Goal: Information Seeking & Learning: Learn about a topic

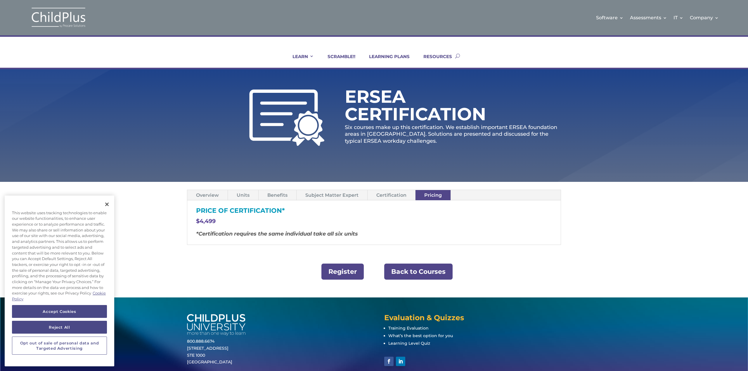
scroll to position [28, 0]
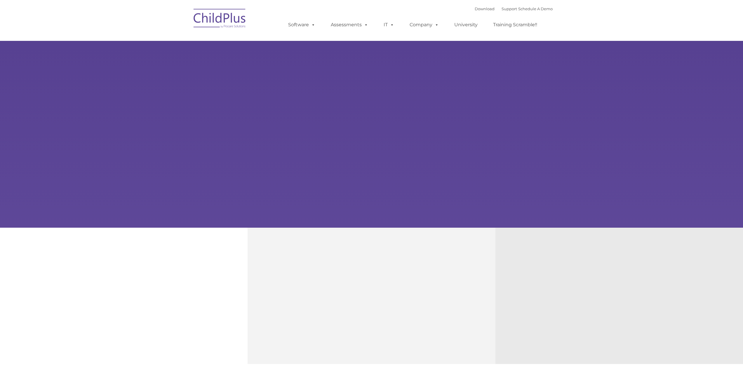
type input ""
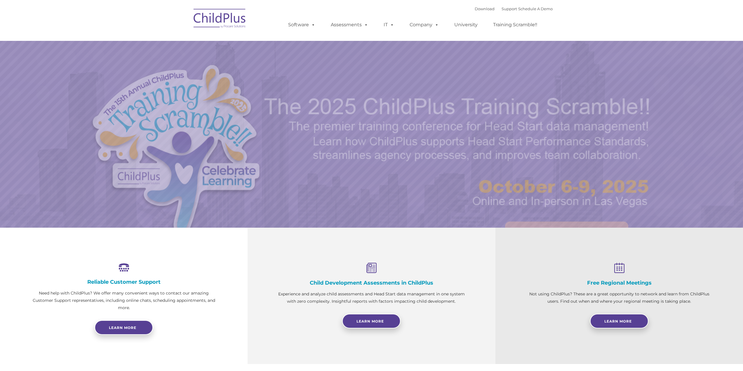
select select "MEDIUM"
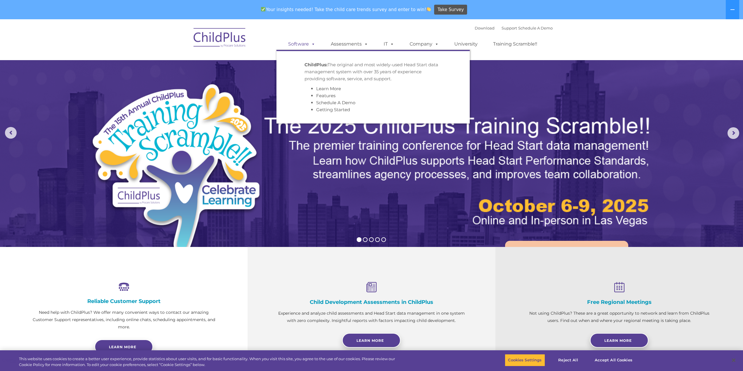
click at [298, 44] on link "Software" at bounding box center [301, 44] width 39 height 12
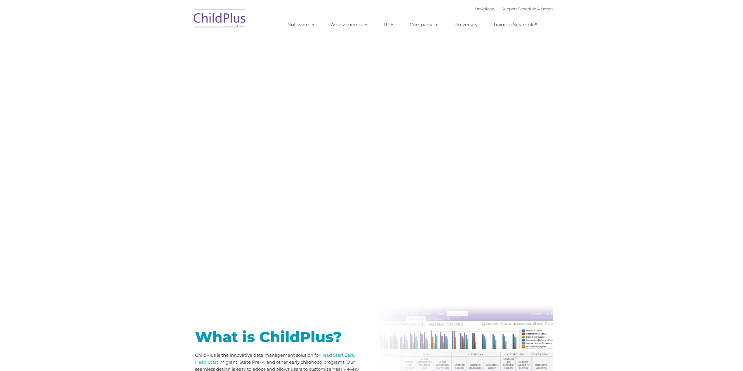
type input ""
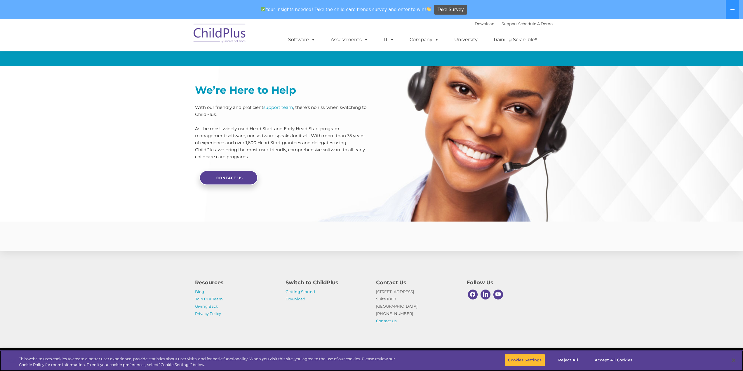
scroll to position [1293, 0]
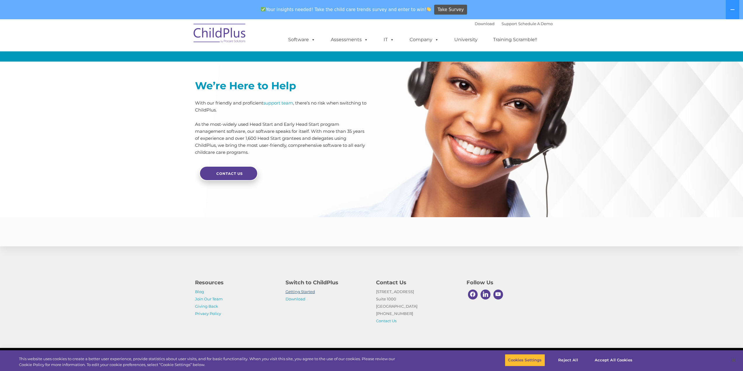
click at [305, 293] on link "Getting Started" at bounding box center [300, 291] width 29 height 5
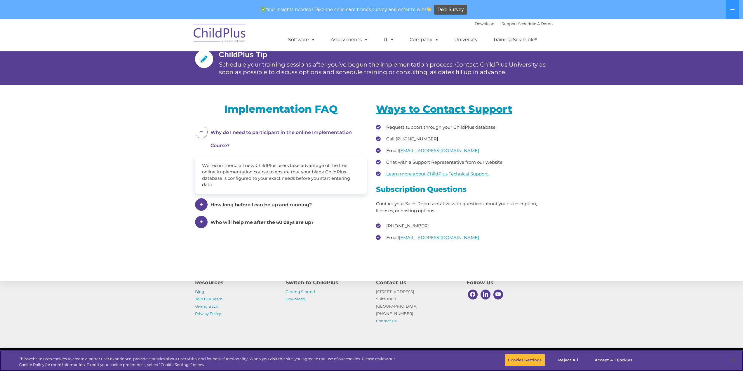
scroll to position [775, 0]
